Goal: Information Seeking & Learning: Find specific fact

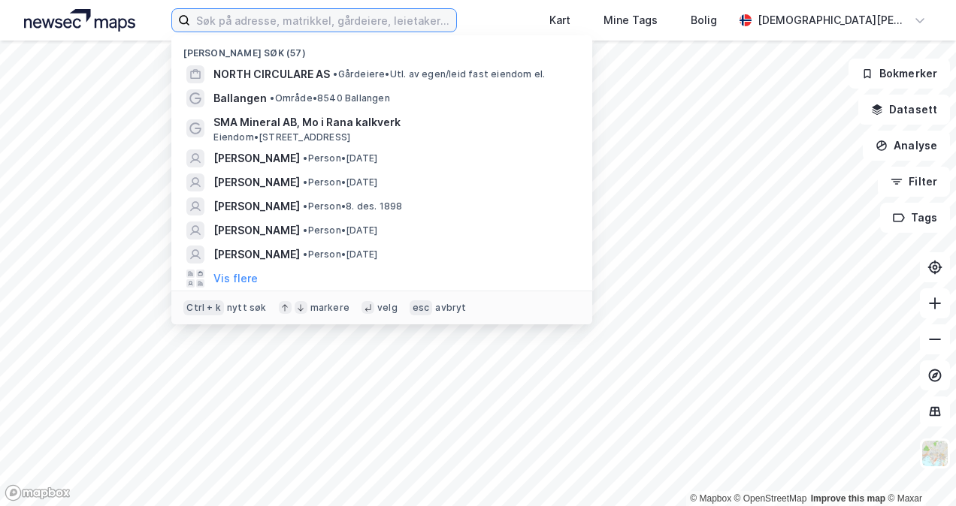
click at [317, 29] on input at bounding box center [322, 20] width 265 height 23
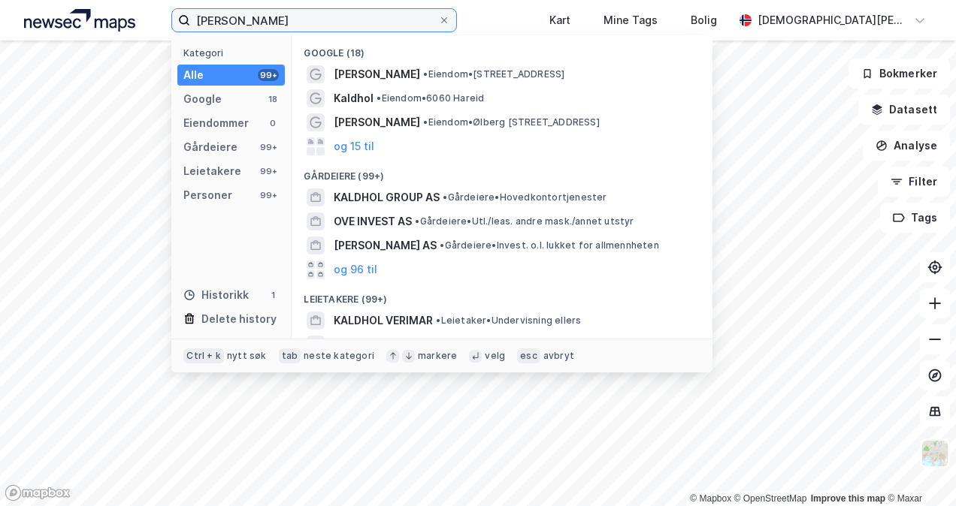
type input "[PERSON_NAME]"
click at [210, 195] on div "Personer" at bounding box center [207, 195] width 49 height 18
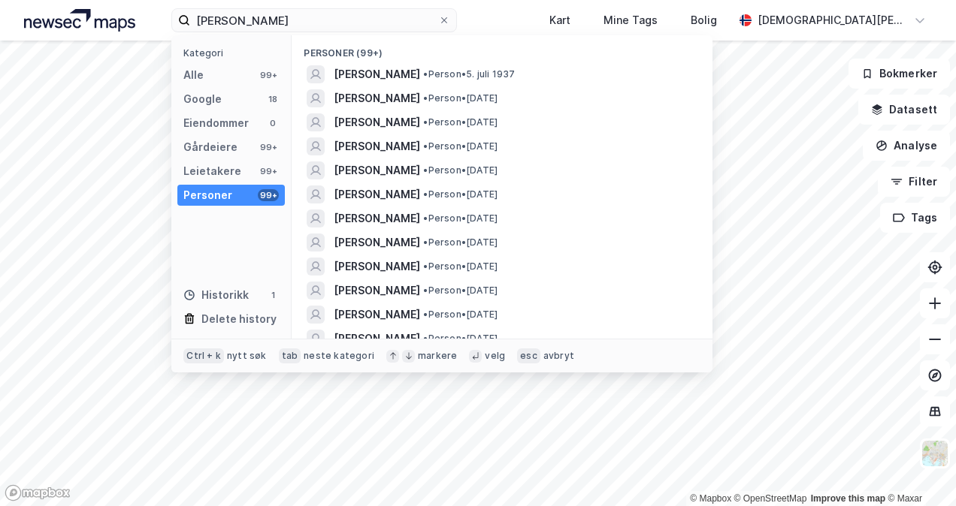
click at [440, 73] on span "• Person • [DATE]" at bounding box center [469, 74] width 92 height 12
